Goal: Task Accomplishment & Management: Use online tool/utility

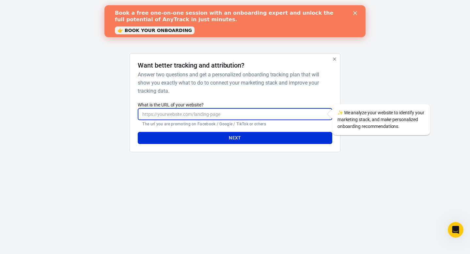
click at [206, 110] on input "What is the URL of your website?" at bounding box center [235, 114] width 194 height 12
paste input "[URL][DOMAIN_NAME]"
type input "[URL][DOMAIN_NAME]"
click at [203, 132] on button "Next" at bounding box center [235, 138] width 194 height 12
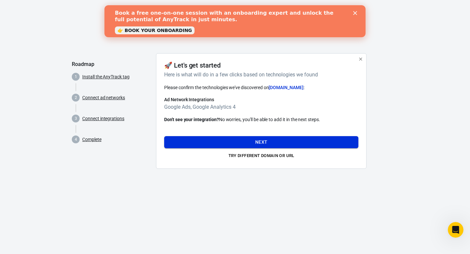
click at [268, 140] on button "Next" at bounding box center [261, 142] width 194 height 12
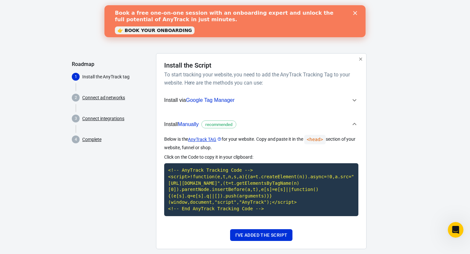
click at [350, 96] on span "Install via Google Tag Manager" at bounding box center [257, 100] width 186 height 8
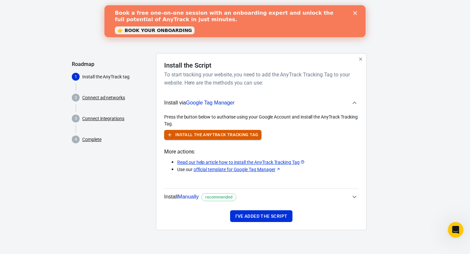
click at [234, 139] on button "Install the AnyTrack Tracking Tag" at bounding box center [212, 135] width 97 height 10
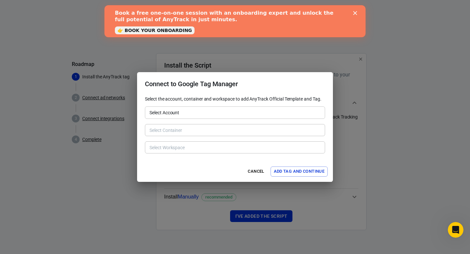
click at [205, 116] on input "Select Account" at bounding box center [234, 112] width 175 height 8
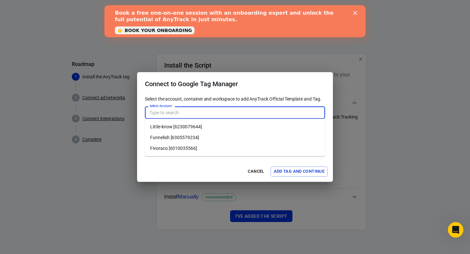
click at [195, 144] on li "Fivoraco [6310035566]" at bounding box center [235, 148] width 180 height 11
type input "Fivoraco [6310035566]"
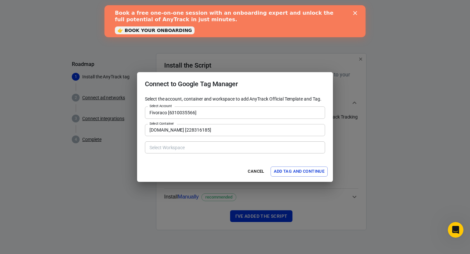
type input "[DOMAIN_NAME] [228316185]"
click at [201, 130] on input "[DOMAIN_NAME] [228316185]" at bounding box center [234, 130] width 175 height 8
type input "Default Workspace [8]"
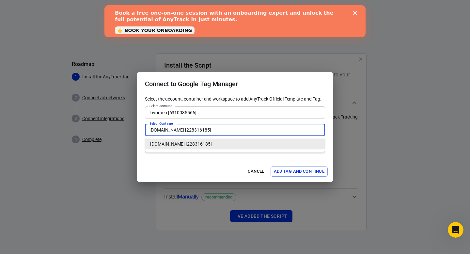
click at [196, 139] on li "[DOMAIN_NAME] [228316185]" at bounding box center [235, 144] width 180 height 11
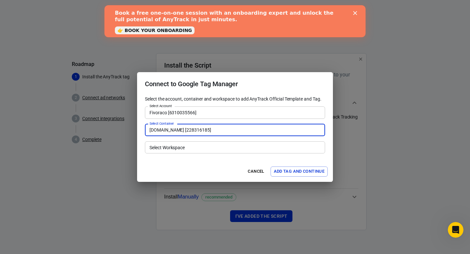
click at [190, 149] on input "Select Workspace" at bounding box center [234, 147] width 175 height 8
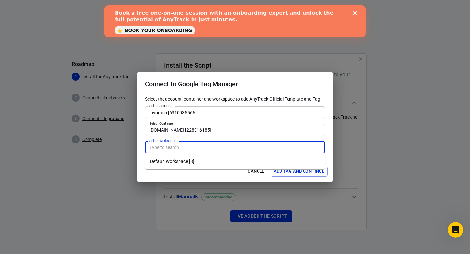
type input "Default Workspace [8]"
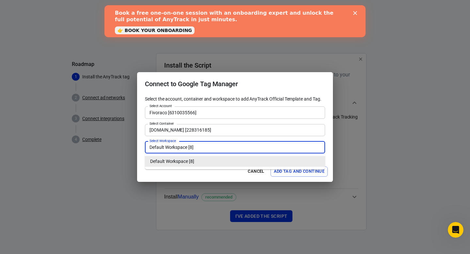
click at [188, 161] on li "Default Workspace [8]" at bounding box center [235, 161] width 180 height 11
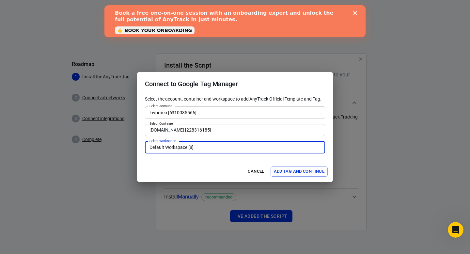
click at [288, 170] on button "Add Tag and Continue" at bounding box center [298, 171] width 57 height 10
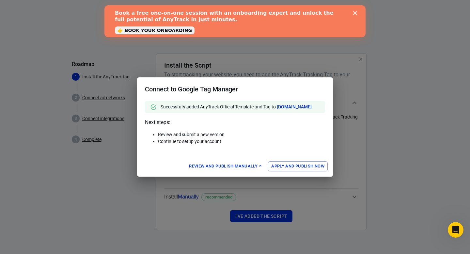
click at [291, 169] on button "Apply and Publish Now" at bounding box center [298, 166] width 60 height 10
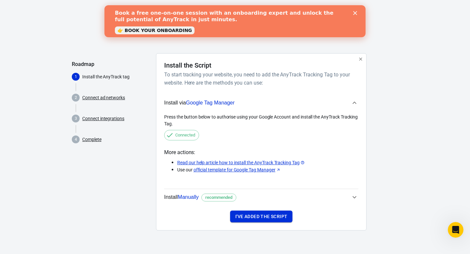
click at [271, 221] on button "I've added the script" at bounding box center [261, 216] width 62 height 12
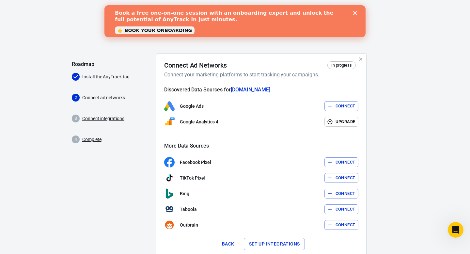
click at [333, 105] on button "Connect" at bounding box center [341, 106] width 34 height 10
click at [229, 245] on button "Back" at bounding box center [228, 244] width 21 height 12
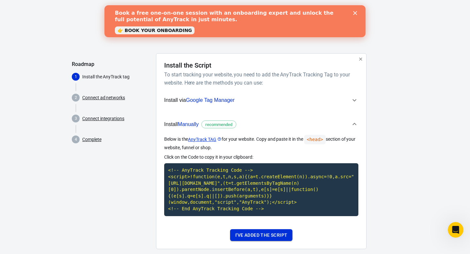
click at [253, 241] on button "I've added the script" at bounding box center [261, 235] width 62 height 12
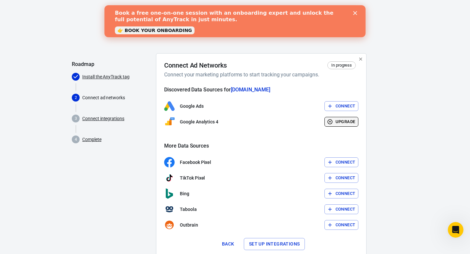
click at [336, 122] on button "Upgrade" at bounding box center [341, 122] width 34 height 10
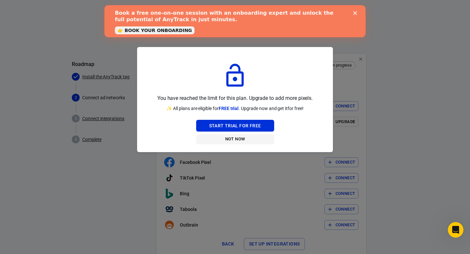
click at [237, 141] on button "Not Now" at bounding box center [235, 139] width 78 height 10
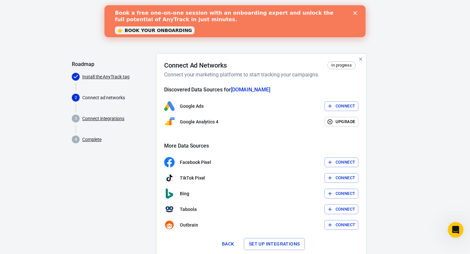
click at [332, 101] on button "Connect" at bounding box center [341, 106] width 34 height 10
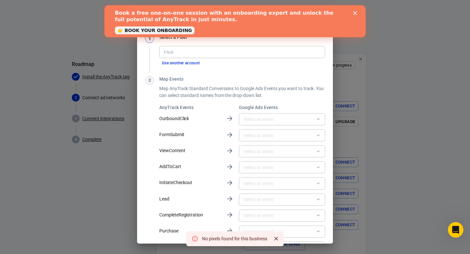
click at [354, 11] on div "Book a free one-on-one session with an onboarding expert and unlock the full po…" at bounding box center [235, 21] width 240 height 27
click at [357, 11] on div "Close" at bounding box center [356, 13] width 7 height 4
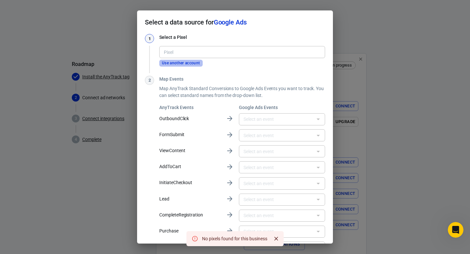
click at [189, 63] on button "Use another account" at bounding box center [180, 63] width 43 height 7
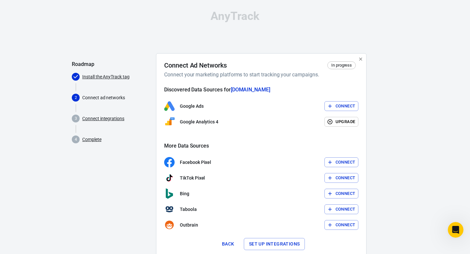
click at [332, 102] on button "Connect" at bounding box center [341, 106] width 34 height 10
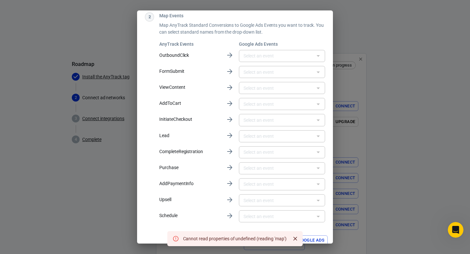
scroll to position [70, 0]
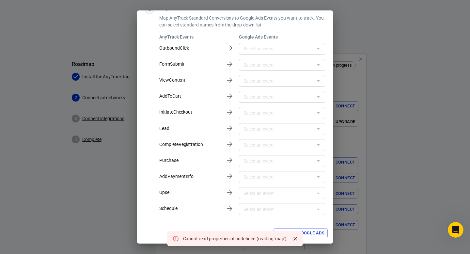
click at [293, 237] on icon "Close" at bounding box center [295, 238] width 7 height 7
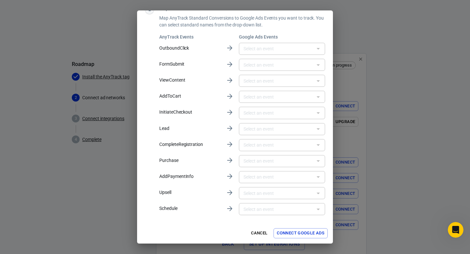
click at [297, 233] on button "Connect Google Ads" at bounding box center [300, 233] width 54 height 10
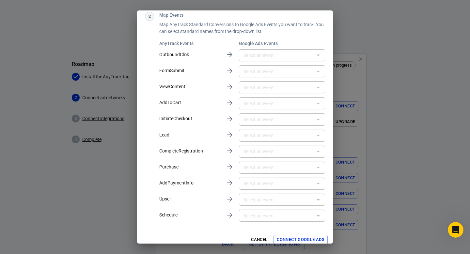
scroll to position [77, 0]
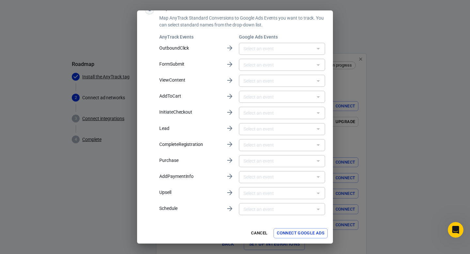
click at [297, 233] on button "Connect Google Ads" at bounding box center [300, 233] width 54 height 10
click at [282, 234] on button "Connect Google Ads" at bounding box center [300, 233] width 54 height 10
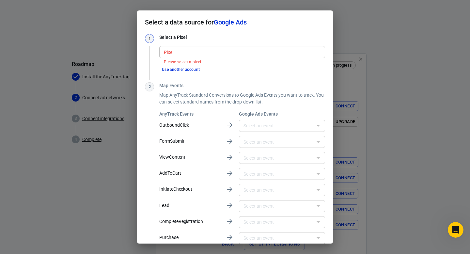
click at [177, 72] on button "Use another account" at bounding box center [180, 69] width 43 height 7
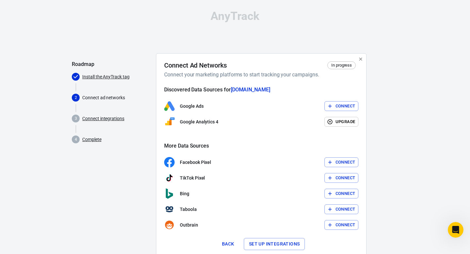
click at [340, 67] on span "In progress" at bounding box center [341, 65] width 25 height 7
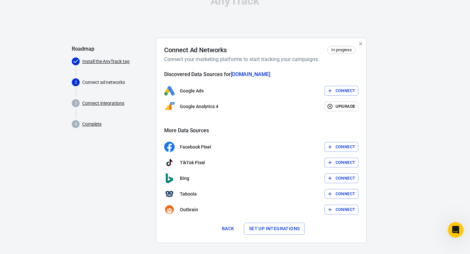
scroll to position [20, 0]
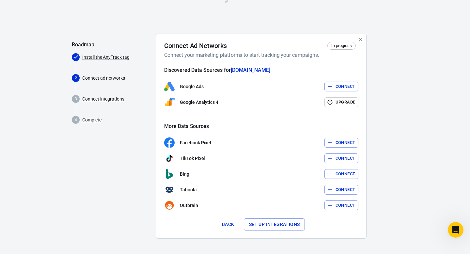
click at [337, 87] on button "Connect" at bounding box center [341, 87] width 34 height 10
click at [338, 84] on div "Google Ads Connect" at bounding box center [261, 86] width 194 height 10
click at [286, 35] on div "Connect Ad Networks In progress Connect your marketing platforms to start track…" at bounding box center [261, 136] width 210 height 205
click at [297, 221] on button "Set up integrations" at bounding box center [274, 224] width 61 height 12
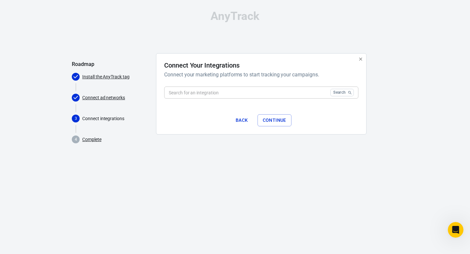
click at [292, 94] on input "text" at bounding box center [245, 92] width 163 height 12
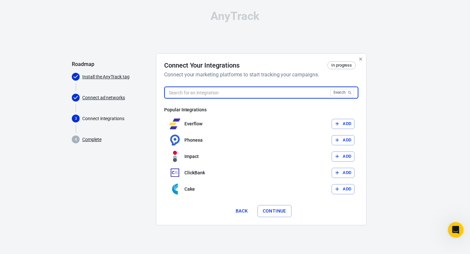
click at [412, 143] on div "AnyTrack Roadmap Install the AnyTrack tag Connect ad networks 3 Connect integra…" at bounding box center [235, 120] width 470 height 241
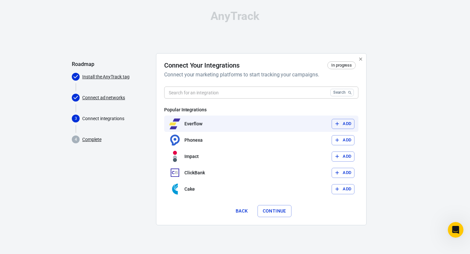
click at [332, 124] on button "Add" at bounding box center [342, 124] width 23 height 10
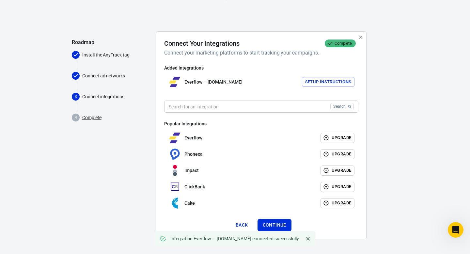
scroll to position [23, 0]
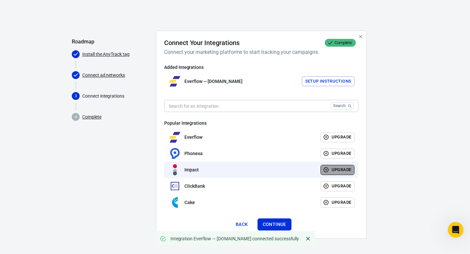
click at [337, 165] on button "Upgrade" at bounding box center [337, 170] width 34 height 10
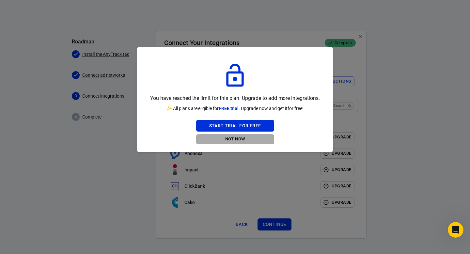
click at [242, 142] on button "Not Now" at bounding box center [235, 139] width 78 height 10
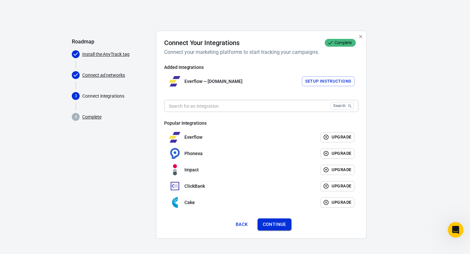
click at [277, 222] on button "Continue" at bounding box center [274, 224] width 34 height 12
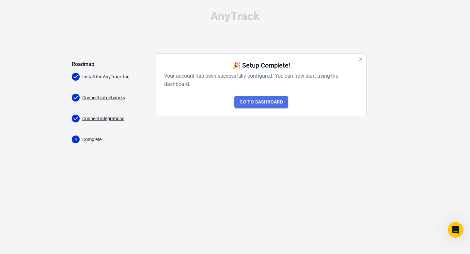
click at [274, 104] on link "Go to Dashboard" at bounding box center [261, 102] width 54 height 12
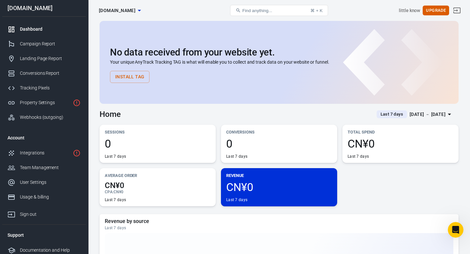
click at [115, 8] on span "[DOMAIN_NAME]" at bounding box center [117, 11] width 37 height 8
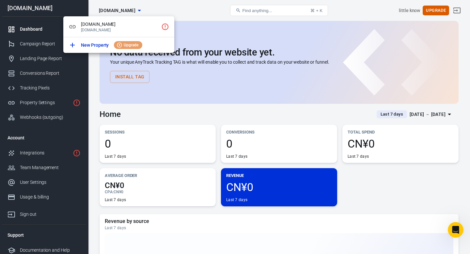
click at [37, 28] on div at bounding box center [235, 127] width 470 height 254
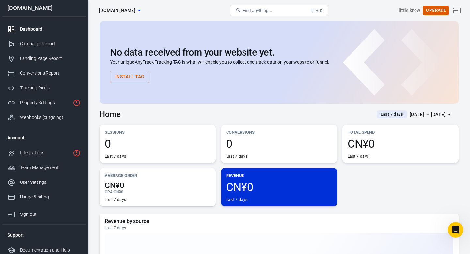
click at [37, 28] on div at bounding box center [235, 127] width 470 height 254
click at [39, 41] on div "Campaign Report" at bounding box center [50, 43] width 61 height 7
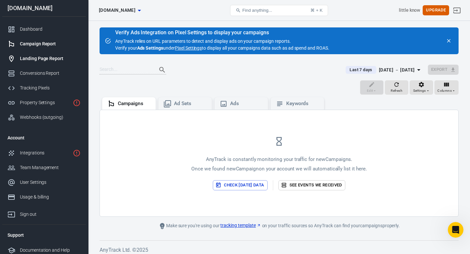
click at [39, 57] on div "Landing Page Report" at bounding box center [50, 58] width 61 height 7
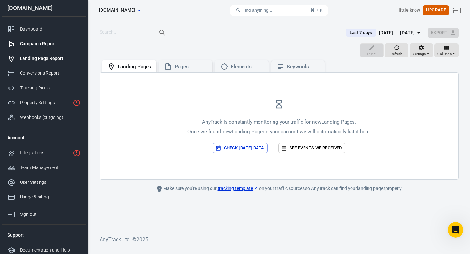
click at [42, 47] on div "Campaign Report" at bounding box center [50, 43] width 61 height 7
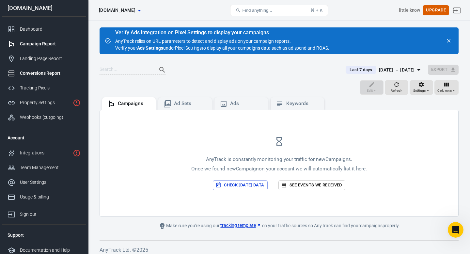
click at [42, 71] on div "Conversions Report" at bounding box center [50, 73] width 61 height 7
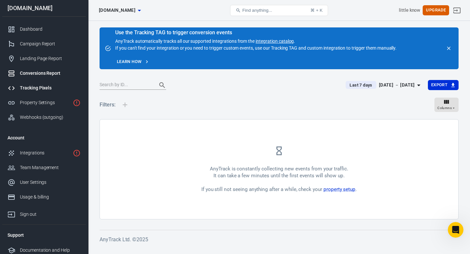
click at [42, 87] on div "Tracking Pixels" at bounding box center [50, 87] width 61 height 7
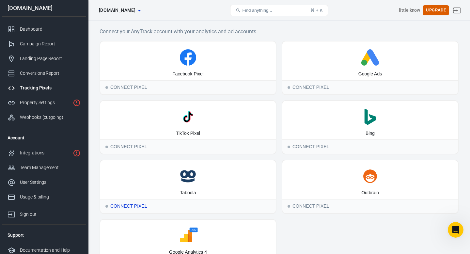
scroll to position [4, 0]
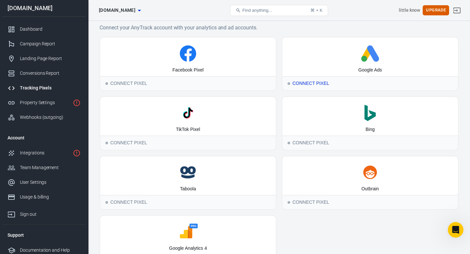
click at [322, 63] on div "Google Ads" at bounding box center [369, 57] width 175 height 38
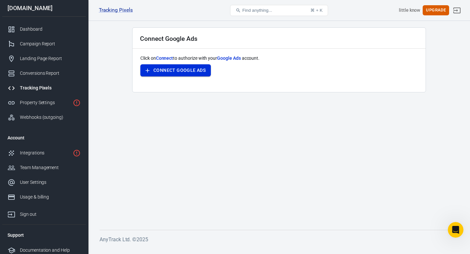
click at [190, 71] on button "Connect Google Ads" at bounding box center [175, 70] width 70 height 12
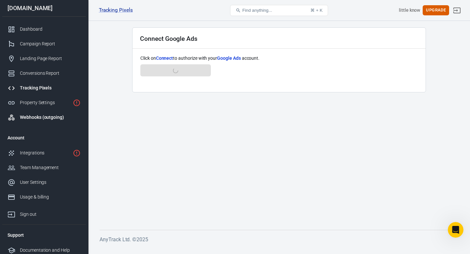
click at [36, 120] on div "Webhooks (outgoing)" at bounding box center [50, 117] width 61 height 7
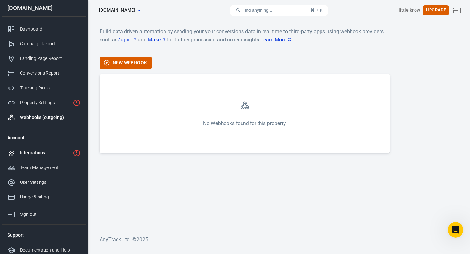
click at [34, 149] on link "Integrations" at bounding box center [43, 152] width 83 height 15
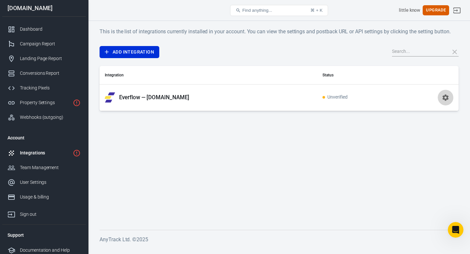
click at [443, 98] on icon "button" at bounding box center [445, 97] width 6 height 6
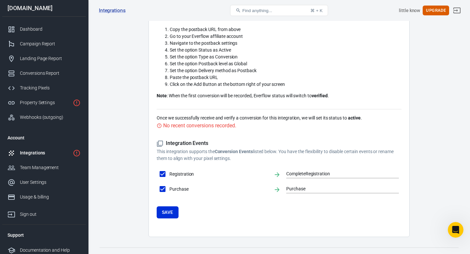
scroll to position [235, 0]
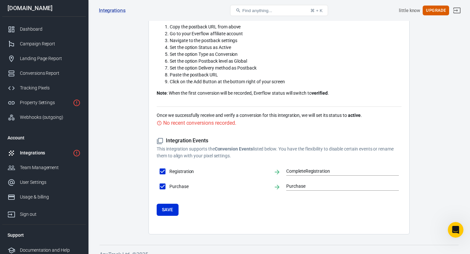
click at [175, 170] on span "Registration" at bounding box center [218, 171] width 99 height 7
click at [169, 170] on input "Registration" at bounding box center [163, 171] width 14 height 14
checkbox input "false"
click at [175, 170] on span "Registration" at bounding box center [218, 171] width 99 height 7
click at [169, 170] on input "Registration" at bounding box center [163, 171] width 14 height 14
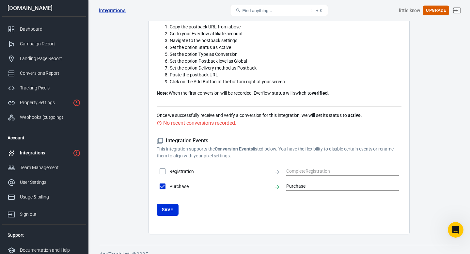
checkbox input "true"
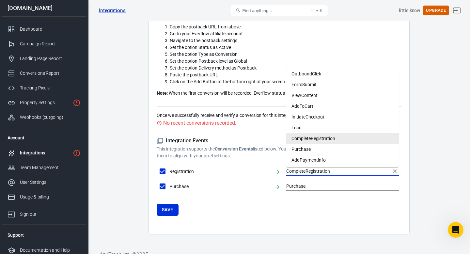
click at [293, 170] on input "CompleteRegistration" at bounding box center [337, 171] width 103 height 8
click at [312, 131] on li "Lead" at bounding box center [342, 127] width 113 height 11
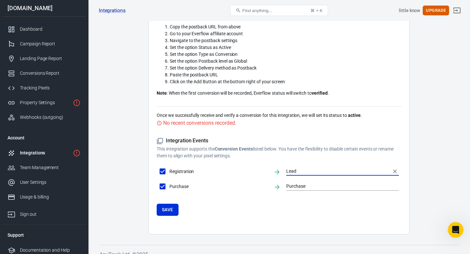
click at [317, 173] on input "Lead" at bounding box center [337, 171] width 103 height 8
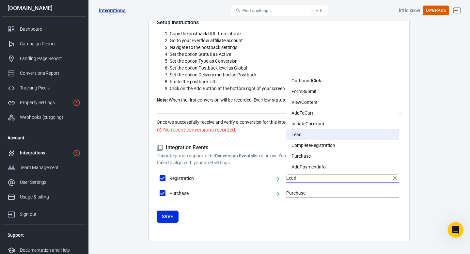
scroll to position [227, 0]
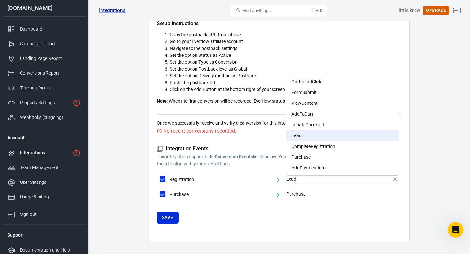
click at [316, 114] on li "AddToCart" at bounding box center [342, 113] width 113 height 11
type input "AddToCart"
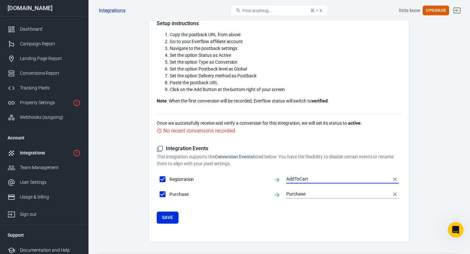
click at [304, 193] on input "Purchase" at bounding box center [337, 194] width 103 height 8
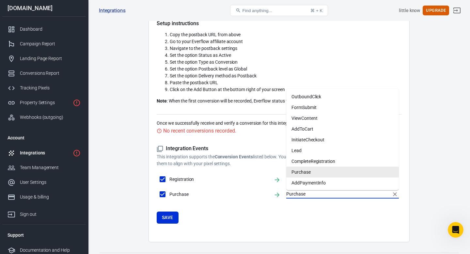
click at [282, 218] on form "Integration Events This integration supports the Conversion Events listed below…" at bounding box center [279, 184] width 245 height 78
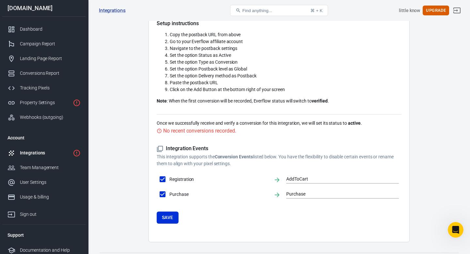
click at [211, 179] on span "Registration" at bounding box center [218, 179] width 99 height 7
click at [169, 179] on input "Registration" at bounding box center [163, 179] width 14 height 14
checkbox input "false"
click at [211, 179] on span "Registration" at bounding box center [218, 179] width 99 height 7
click at [169, 179] on input "Registration" at bounding box center [163, 179] width 14 height 14
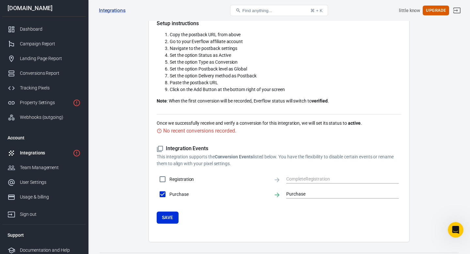
checkbox input "true"
type input "AddToCart"
click at [211, 179] on span "Registration" at bounding box center [218, 179] width 99 height 7
click at [169, 179] on input "Registration" at bounding box center [163, 179] width 14 height 14
checkbox input "false"
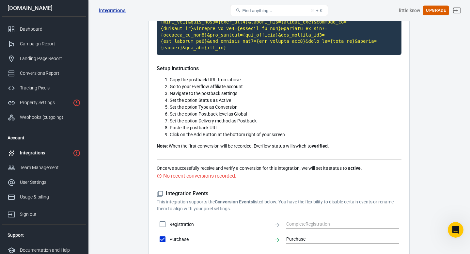
scroll to position [0, 0]
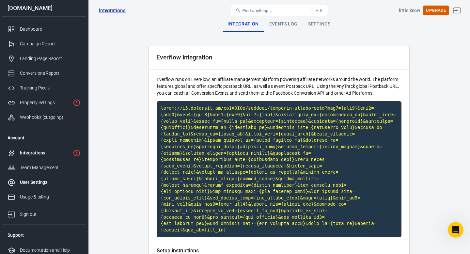
click at [40, 181] on div "User Settings" at bounding box center [50, 182] width 61 height 7
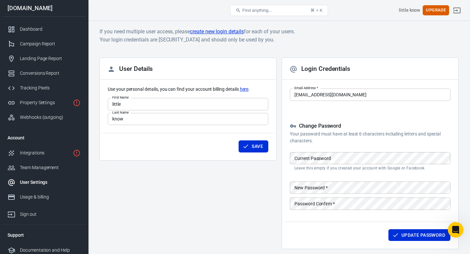
scroll to position [29, 0]
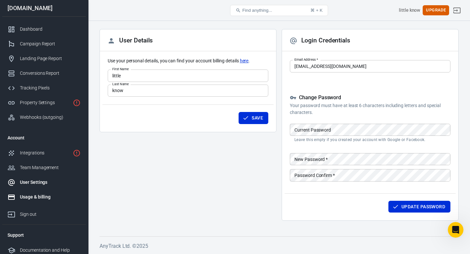
click at [47, 196] on div "Usage & billing" at bounding box center [50, 196] width 61 height 7
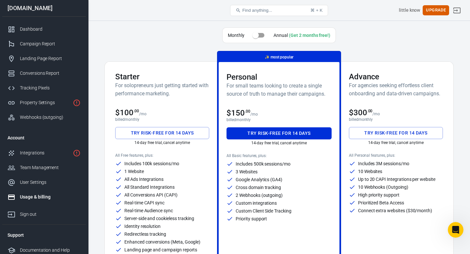
click at [264, 33] on input "checkbox" at bounding box center [255, 35] width 37 height 12
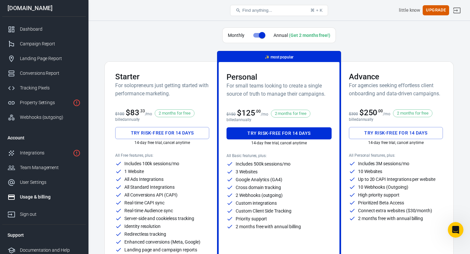
click at [260, 34] on input "checkbox" at bounding box center [261, 35] width 37 height 12
checkbox input "false"
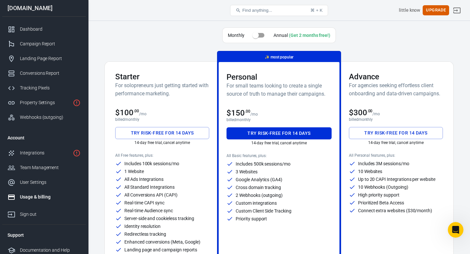
click at [169, 94] on h6 "For solopreneurs just getting started with performance marketing." at bounding box center [162, 89] width 94 height 16
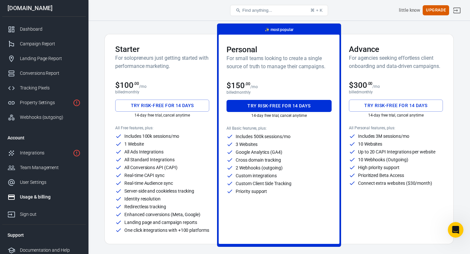
scroll to position [30, 0]
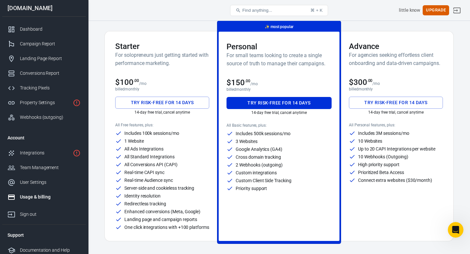
click at [158, 143] on div "1 Website" at bounding box center [162, 141] width 94 height 7
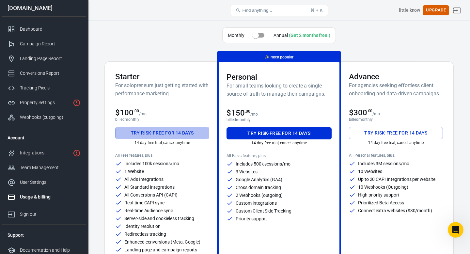
click at [153, 127] on button "Try risk-free for 14 days" at bounding box center [162, 133] width 94 height 12
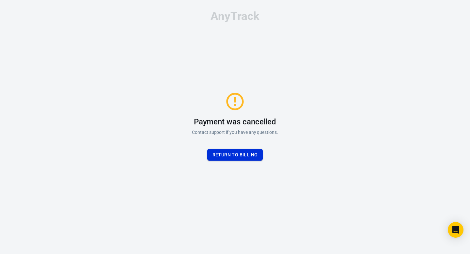
click at [237, 151] on button "Return to billing" at bounding box center [235, 155] width 56 height 12
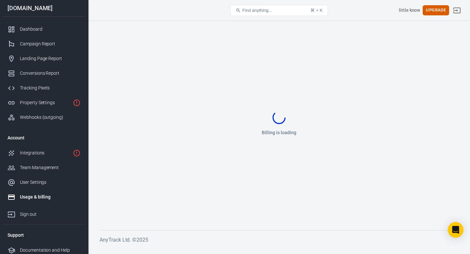
click at [17, 237] on li "Support" at bounding box center [43, 235] width 83 height 16
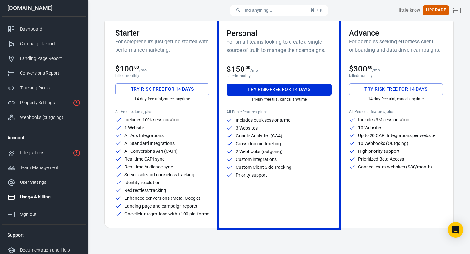
scroll to position [4, 0]
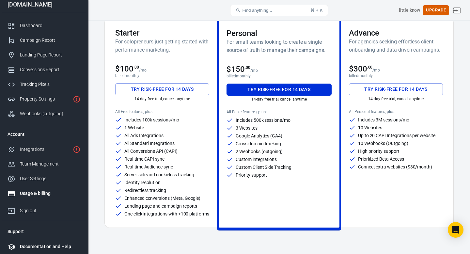
click at [55, 251] on li "Documentation and Help" at bounding box center [43, 246] width 83 height 15
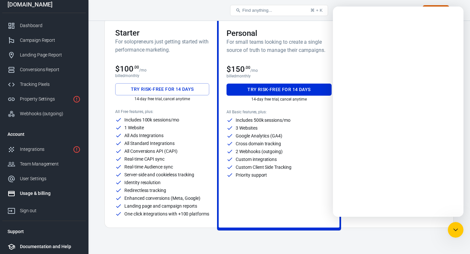
scroll to position [0, 0]
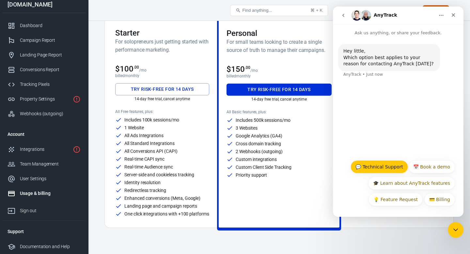
click at [382, 170] on button "💬 Technical Support" at bounding box center [378, 166] width 57 height 13
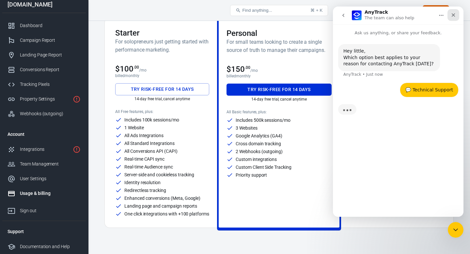
click at [448, 15] on div "Close" at bounding box center [453, 15] width 12 height 12
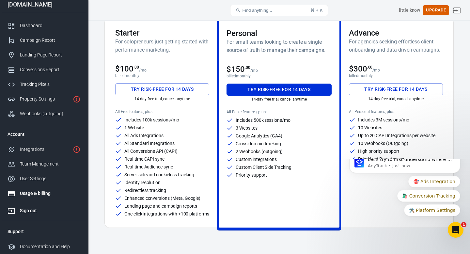
scroll to position [36, 0]
click at [452, 236] on div "Open Intercom Messenger" at bounding box center [455, 229] width 22 height 22
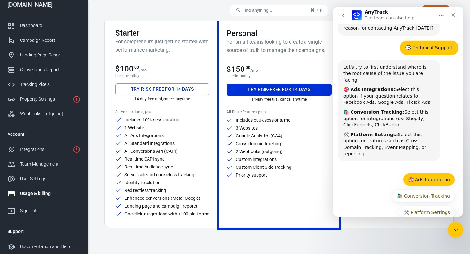
click at [429, 173] on button "🎯 Ads Integration" at bounding box center [429, 179] width 52 height 13
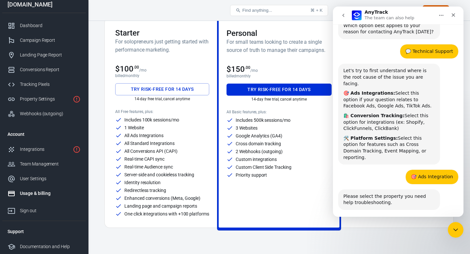
scroll to position [49, 0]
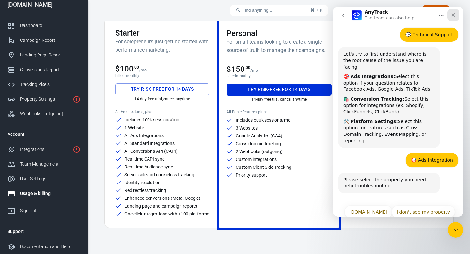
click at [451, 15] on icon "Close" at bounding box center [452, 14] width 5 height 5
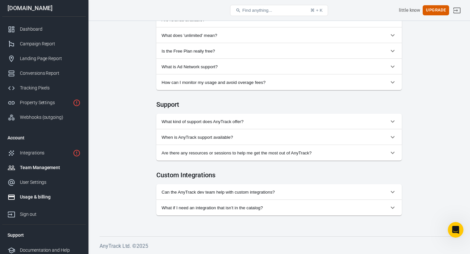
scroll to position [4, 0]
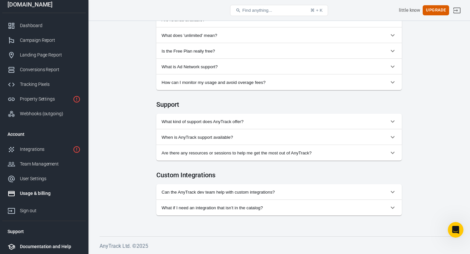
click at [52, 243] on div "Documentation and Help" at bounding box center [50, 246] width 61 height 7
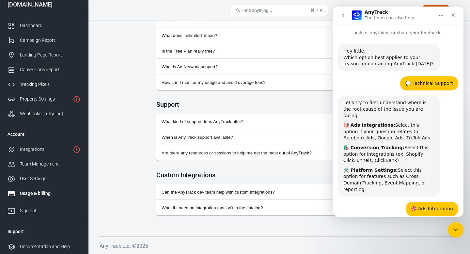
scroll to position [49, 0]
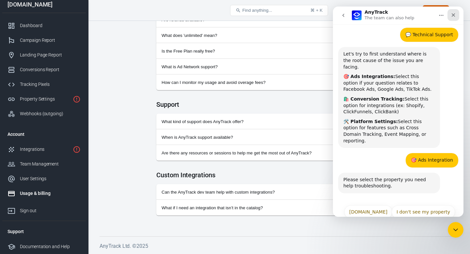
click at [451, 16] on icon "Close" at bounding box center [452, 14] width 5 height 5
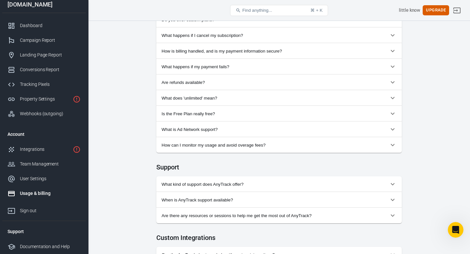
scroll to position [473, 0]
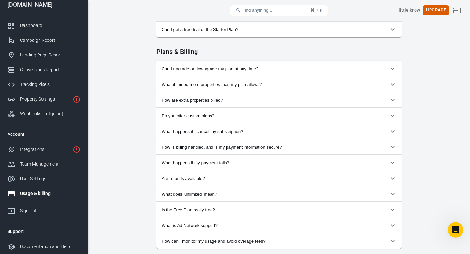
click at [37, 194] on div "Usage & billing" at bounding box center [50, 193] width 61 height 7
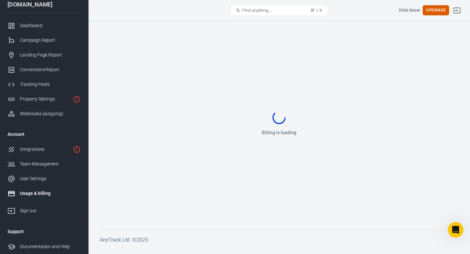
scroll to position [0, 0]
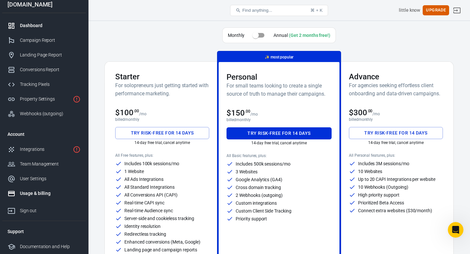
click at [24, 27] on div "Dashboard" at bounding box center [50, 25] width 61 height 7
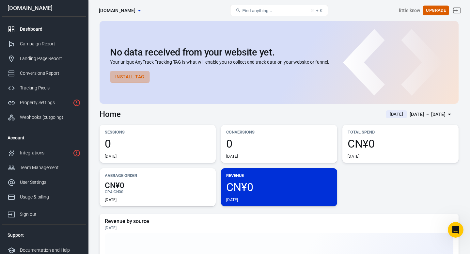
click at [139, 79] on button "Install Tag" at bounding box center [129, 77] width 39 height 12
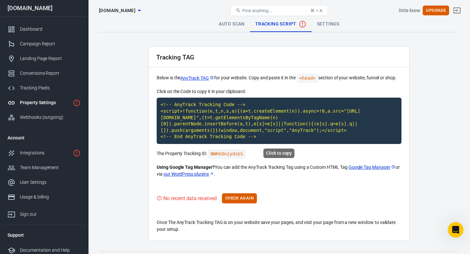
click at [237, 138] on code "<!-- AnyTrack Tracking Code --> <script>!function(e,t,n,s,a){(a=t.createElement…" at bounding box center [279, 121] width 245 height 46
click at [243, 194] on button "Check Again" at bounding box center [239, 198] width 35 height 10
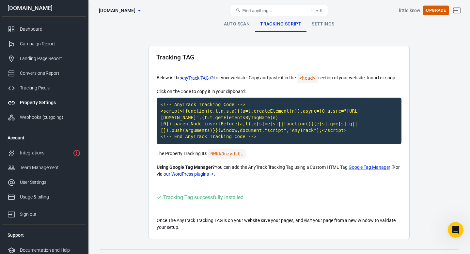
click at [276, 191] on div "Tracking TAG Below is the AnyTrack TAG for your website. Copy and paste it in t…" at bounding box center [278, 142] width 261 height 193
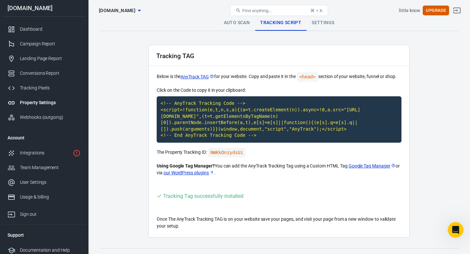
scroll to position [2, 0]
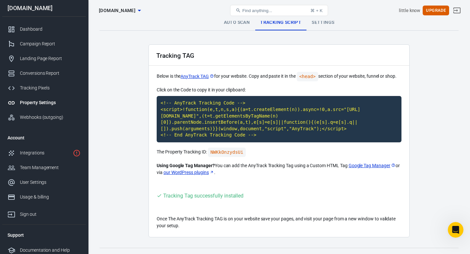
click at [245, 28] on link "Auto Scan" at bounding box center [237, 23] width 37 height 16
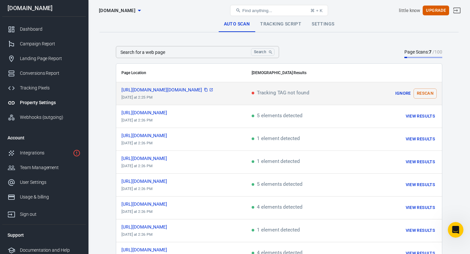
click at [188, 91] on span "https://fivoraco.com/wp-lo...voraco.com%2F" at bounding box center [167, 89] width 92 height 5
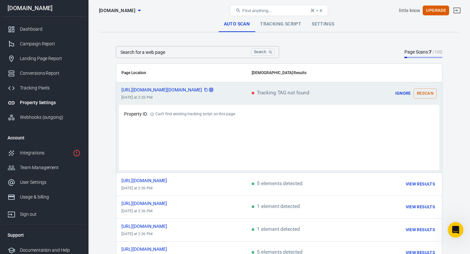
click at [213, 90] on icon "scrollable content" at bounding box center [211, 90] width 4 height 4
click at [226, 94] on td "https://fivoraco.com/wp-lo...voraco.com%2F today at 2:25 PM" at bounding box center [181, 93] width 130 height 23
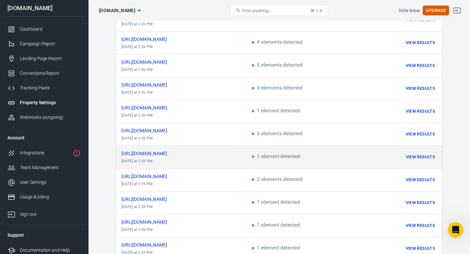
scroll to position [310, 0]
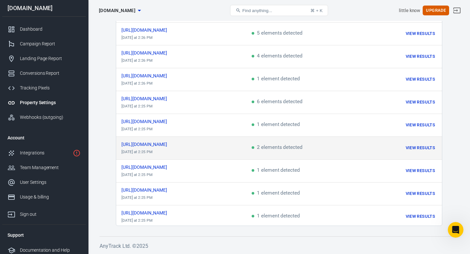
click at [275, 150] on td "2 elements detected" at bounding box center [303, 148] width 114 height 23
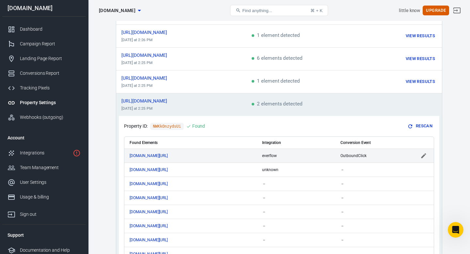
scroll to position [287, 0]
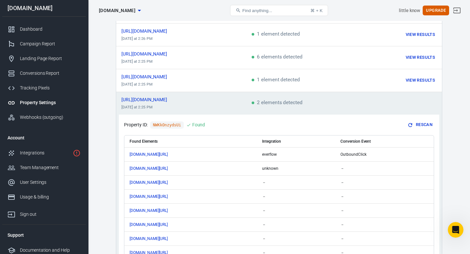
click at [257, 101] on span "2 elements detected" at bounding box center [276, 103] width 51 height 6
click at [253, 102] on span "2 elements detected" at bounding box center [276, 103] width 51 height 6
click at [178, 98] on span "https://fivoraco.com/house...ying-my-life/" at bounding box center [149, 99] width 57 height 5
click at [280, 100] on span "2 elements detected" at bounding box center [276, 103] width 51 height 6
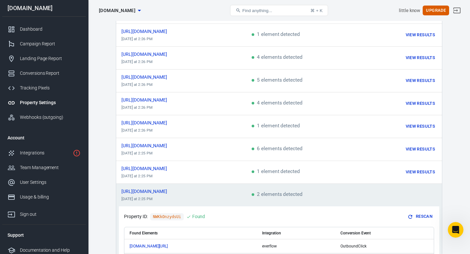
scroll to position [196, 0]
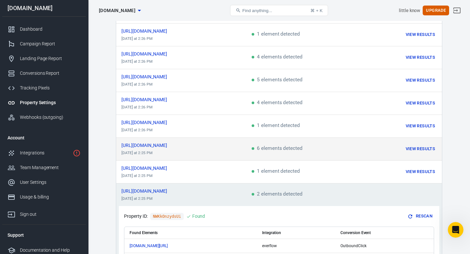
click at [285, 149] on span "6 elements detected" at bounding box center [276, 149] width 51 height 6
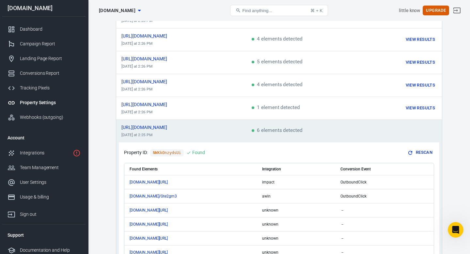
scroll to position [252, 0]
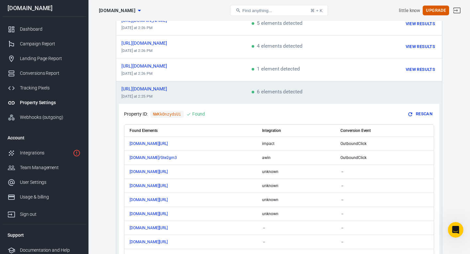
click at [292, 89] on span "6 elements detected" at bounding box center [276, 92] width 51 height 6
click at [273, 91] on span "6 elements detected" at bounding box center [276, 92] width 51 height 6
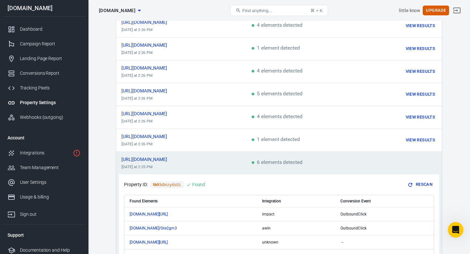
scroll to position [175, 0]
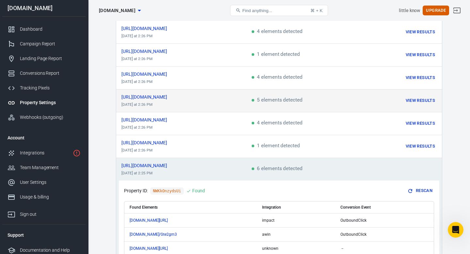
click at [266, 98] on span "5 elements detected" at bounding box center [276, 101] width 51 height 6
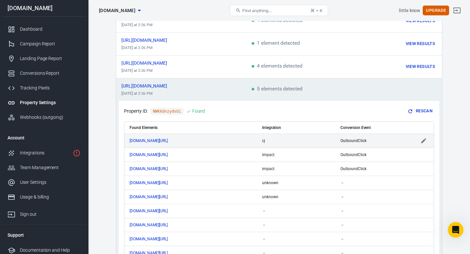
scroll to position [181, 0]
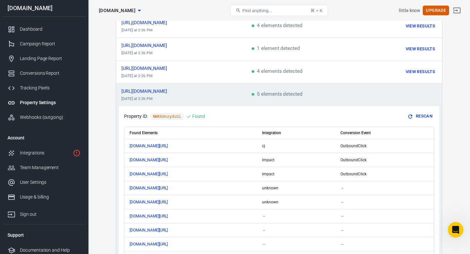
click at [270, 95] on span "5 elements detected" at bounding box center [276, 95] width 51 height 6
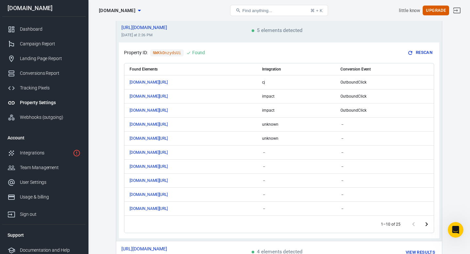
scroll to position [0, 0]
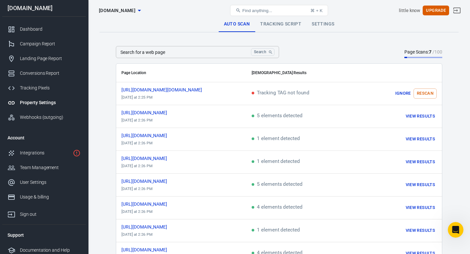
click at [273, 26] on link "Tracking Script" at bounding box center [281, 24] width 52 height 16
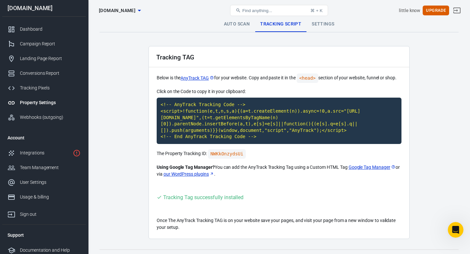
click at [319, 23] on link "Settings" at bounding box center [322, 24] width 33 height 16
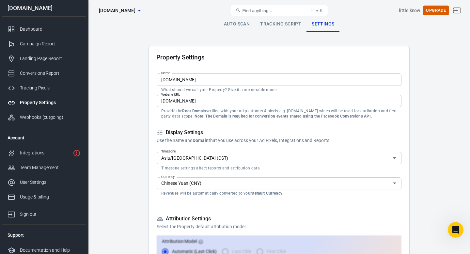
click at [265, 155] on input "Asia/Shanghai (CST)" at bounding box center [274, 158] width 230 height 8
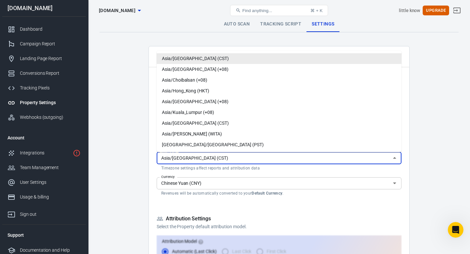
click at [194, 183] on input "Chinese Yuan (CNY)" at bounding box center [274, 183] width 230 height 8
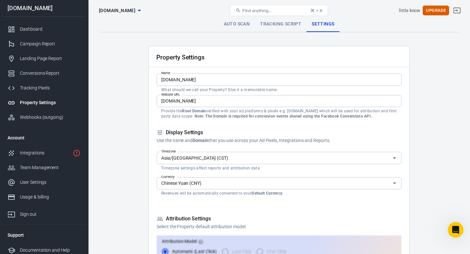
click at [217, 181] on input "Chinese Yuan (CNY)" at bounding box center [274, 183] width 230 height 8
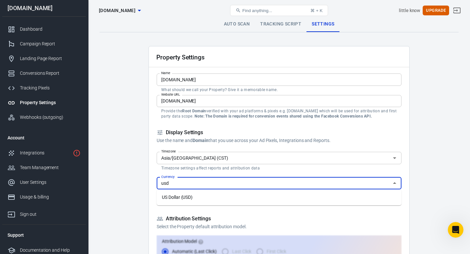
click at [205, 201] on li "US Dollar (USD)" at bounding box center [279, 197] width 245 height 11
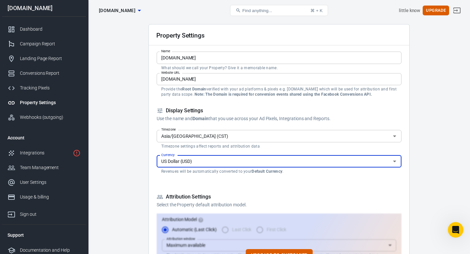
scroll to position [23, 0]
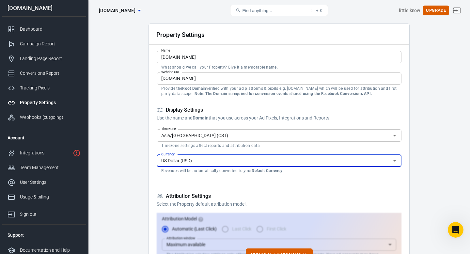
type input "US Dollar (USD)"
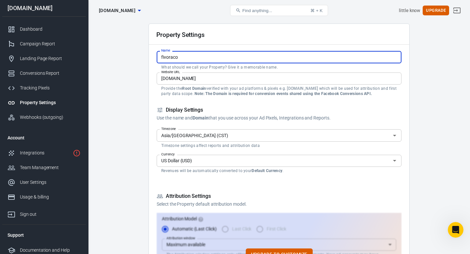
drag, startPoint x: 178, startPoint y: 57, endPoint x: 199, endPoint y: 61, distance: 21.8
click at [199, 61] on input "fivoraco" at bounding box center [279, 57] width 245 height 12
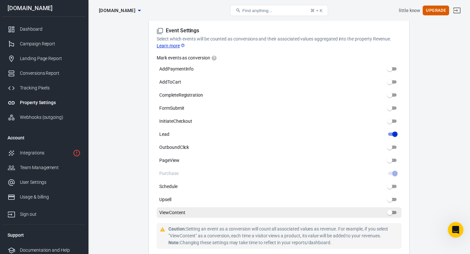
scroll to position [314, 0]
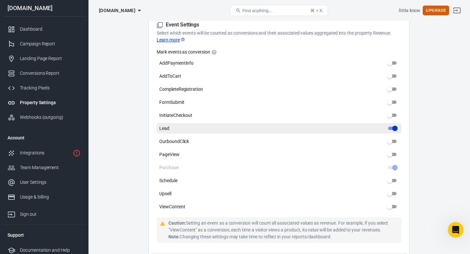
type input "Fivoraco"
click at [394, 124] on input "Lead" at bounding box center [394, 128] width 23 height 8
checkbox input "false"
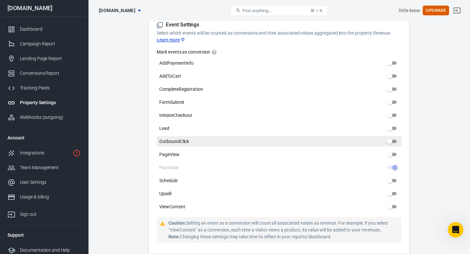
click at [393, 137] on input "OutboundClick" at bounding box center [389, 141] width 23 height 8
checkbox input "true"
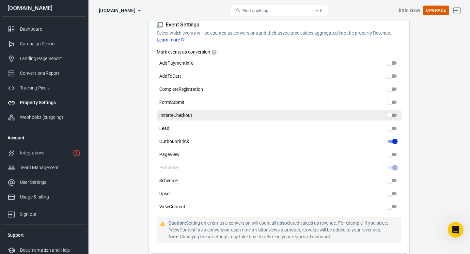
click at [392, 111] on input "InitiateCheckout" at bounding box center [389, 115] width 23 height 8
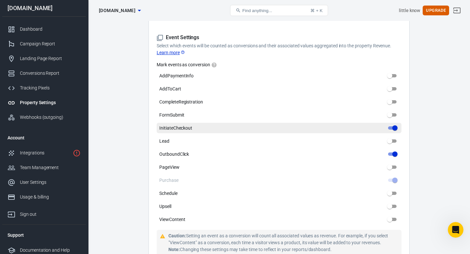
scroll to position [301, 0]
click at [393, 124] on input "InitiateCheckout" at bounding box center [394, 128] width 23 height 8
checkbox input "false"
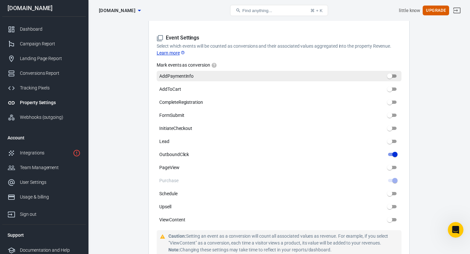
click at [390, 74] on input "AddPaymentInfo" at bounding box center [389, 76] width 23 height 8
checkbox input "true"
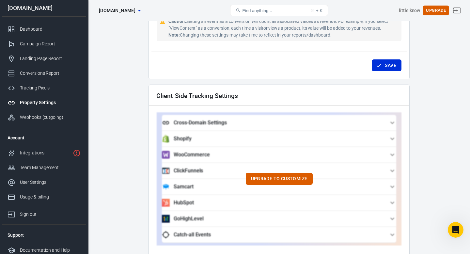
scroll to position [515, 0]
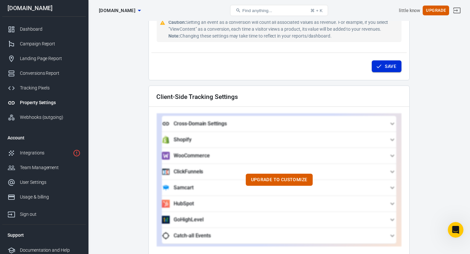
click at [382, 62] on button "Save" at bounding box center [386, 66] width 30 height 12
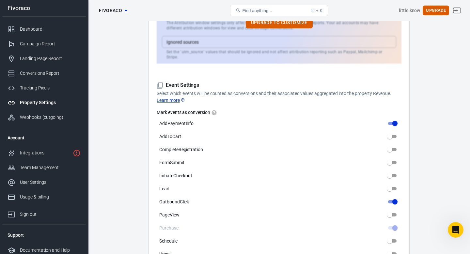
scroll to position [0, 0]
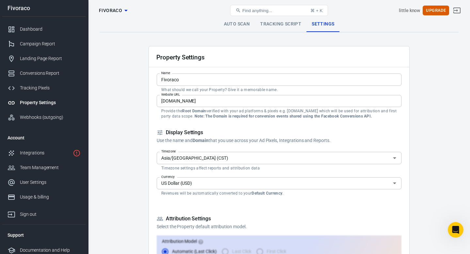
click at [278, 28] on link "Tracking Script" at bounding box center [281, 24] width 52 height 16
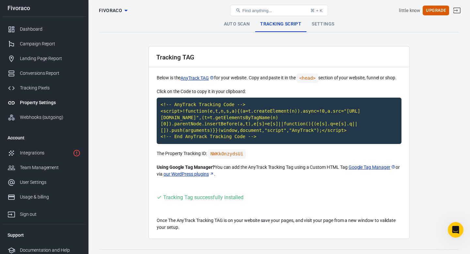
click at [232, 25] on link "Auto Scan" at bounding box center [237, 24] width 37 height 16
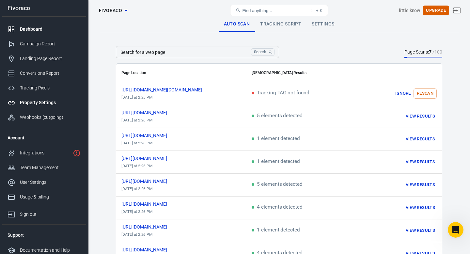
click at [30, 30] on div "Dashboard" at bounding box center [50, 29] width 61 height 7
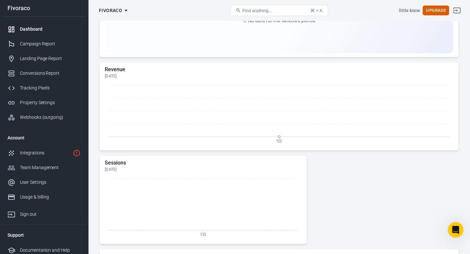
scroll to position [107, 0]
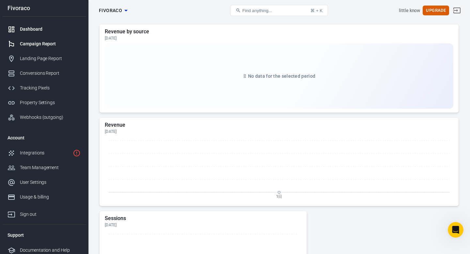
click at [33, 46] on div "Campaign Report" at bounding box center [50, 43] width 61 height 7
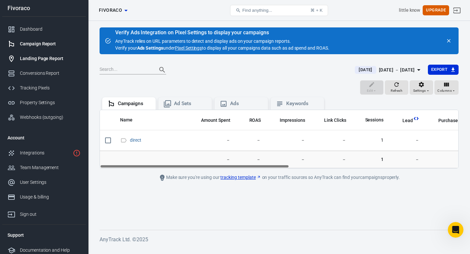
click at [55, 61] on div "Landing Page Report" at bounding box center [50, 58] width 61 height 7
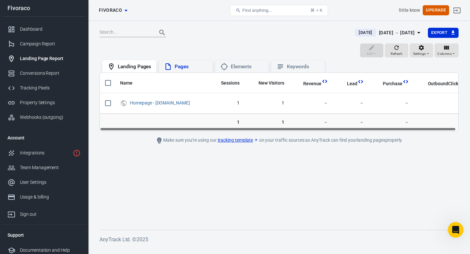
click at [189, 71] on div "Pages" at bounding box center [185, 66] width 53 height 12
click at [233, 70] on div "Elements" at bounding box center [247, 66] width 33 height 7
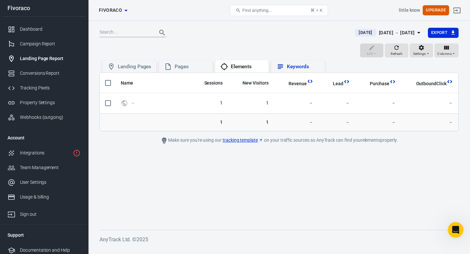
click at [287, 63] on div "Keywords" at bounding box center [297, 67] width 43 height 8
click at [40, 77] on link "Conversions Report" at bounding box center [43, 73] width 83 height 15
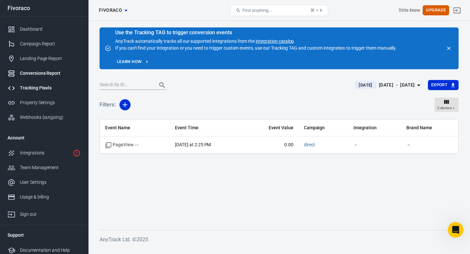
click at [38, 84] on link "Tracking Pixels" at bounding box center [43, 88] width 83 height 15
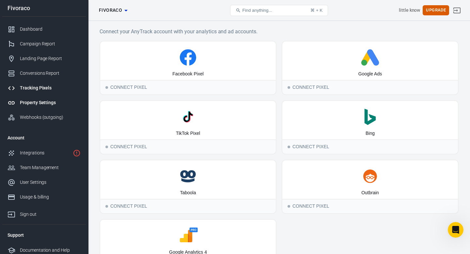
click at [61, 99] on div "Property Settings" at bounding box center [50, 102] width 61 height 7
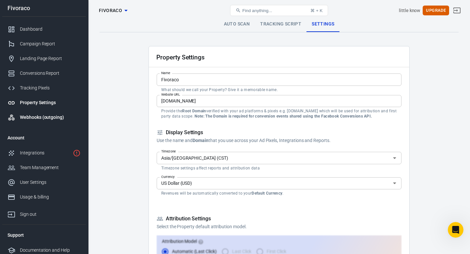
click at [26, 112] on link "Webhooks (outgoing)" at bounding box center [43, 117] width 83 height 15
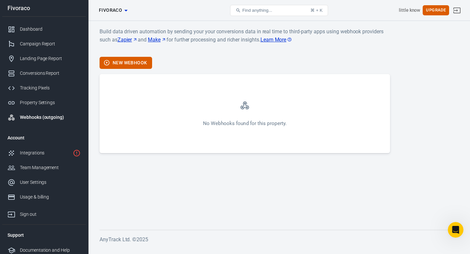
click at [205, 58] on div "New Webhook" at bounding box center [244, 63] width 290 height 12
click at [112, 7] on span "Fivoraco" at bounding box center [110, 10] width 23 height 8
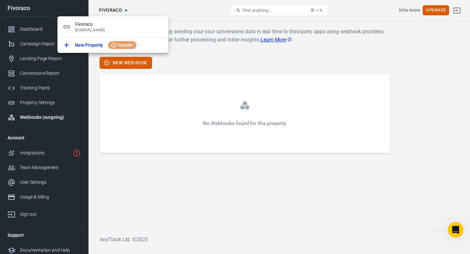
click at [210, 179] on div at bounding box center [235, 127] width 470 height 254
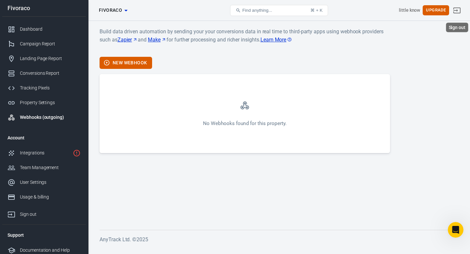
click at [457, 8] on icon "Sign out" at bounding box center [457, 11] width 8 height 8
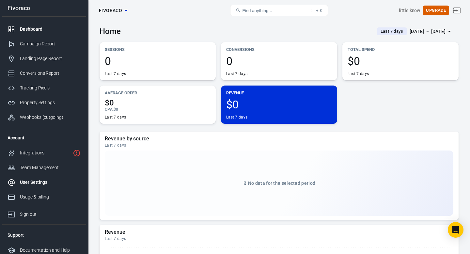
click at [38, 175] on link "User Settings" at bounding box center [43, 182] width 83 height 15
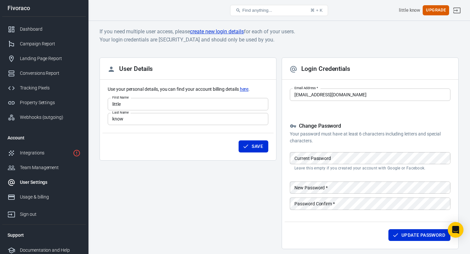
click at [318, 154] on div "Current Password Current Password Leave this empty if you created your account …" at bounding box center [370, 161] width 160 height 19
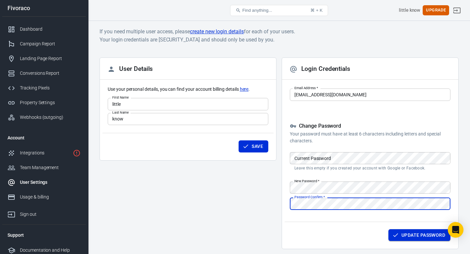
click at [420, 239] on button "Update Password" at bounding box center [419, 235] width 62 height 12
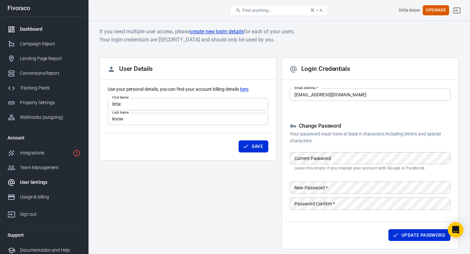
click at [40, 26] on div "Dashboard" at bounding box center [50, 29] width 61 height 7
